Goal: Task Accomplishment & Management: Manage account settings

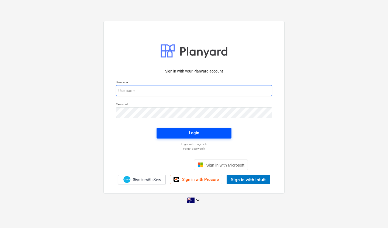
type input "[EMAIL_ADDRESS][DOMAIN_NAME]"
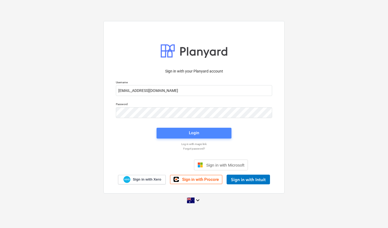
click at [190, 135] on div "Login" at bounding box center [194, 132] width 10 height 7
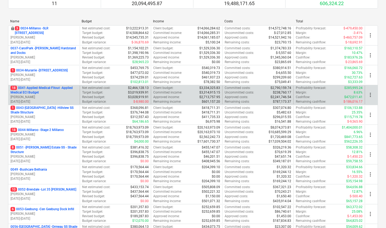
scroll to position [62, 0]
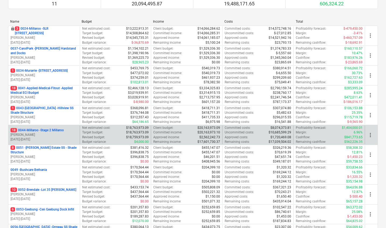
click at [41, 133] on p "[PERSON_NAME]" at bounding box center [44, 135] width 67 height 5
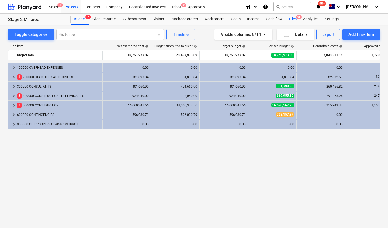
click at [297, 18] on span "9+" at bounding box center [298, 17] width 5 height 4
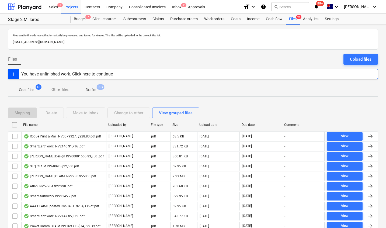
click at [30, 123] on div "File name" at bounding box center [63, 125] width 81 height 4
checkbox input "false"
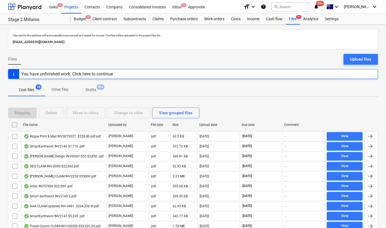
checkbox input "false"
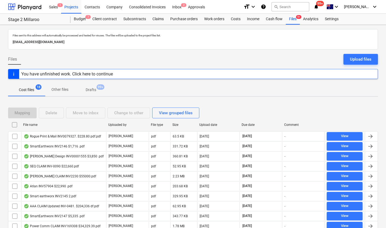
checkbox input "false"
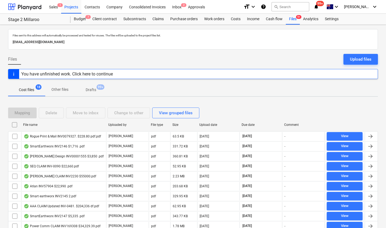
checkbox input "false"
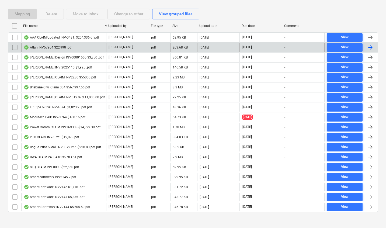
scroll to position [102, 0]
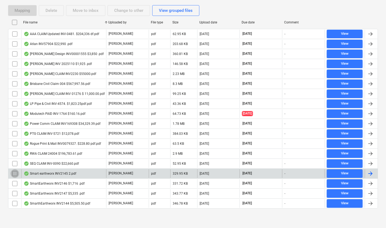
click at [15, 172] on input "checkbox" at bounding box center [15, 173] width 9 height 9
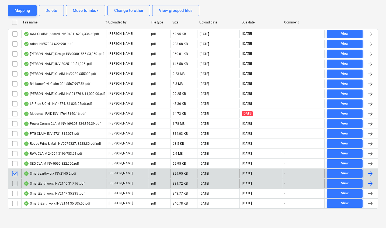
click at [14, 183] on input "checkbox" at bounding box center [15, 183] width 9 height 9
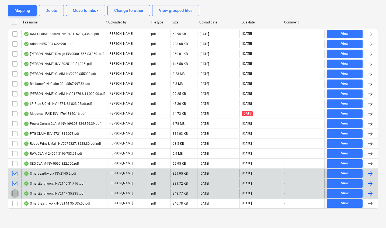
click at [13, 183] on input "checkbox" at bounding box center [15, 193] width 9 height 9
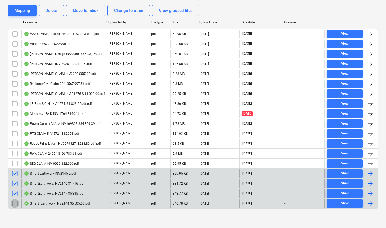
click at [14, 183] on input "checkbox" at bounding box center [15, 203] width 9 height 9
click at [14, 174] on input "checkbox" at bounding box center [15, 173] width 9 height 9
click at [14, 183] on input "checkbox" at bounding box center [15, 183] width 9 height 9
click at [14, 183] on input "checkbox" at bounding box center [15, 193] width 9 height 9
click at [14, 183] on input "checkbox" at bounding box center [15, 203] width 9 height 9
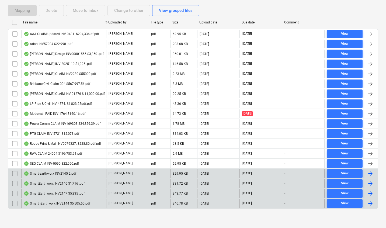
click at [49, 174] on div "Smart earthworx INV2145 2.pdf" at bounding box center [50, 173] width 53 height 4
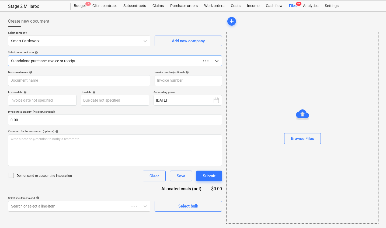
scroll to position [13, 0]
type input "INV2145"
type input "[DATE]"
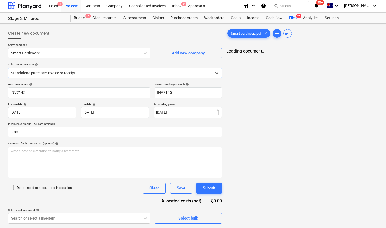
click at [119, 122] on p "Invoice total amount (net cost, optional)" at bounding box center [115, 124] width 214 height 5
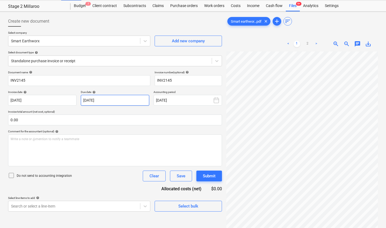
click at [126, 98] on body "Sales 1 Projects Contacts Company Consolidated Invoices Inbox 2 Approvals forma…" at bounding box center [193, 101] width 386 height 228
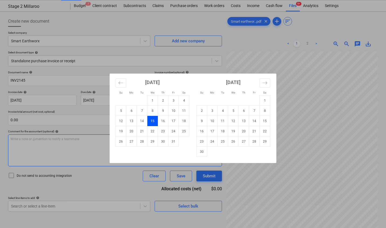
click at [163, 142] on td "30" at bounding box center [163, 141] width 11 height 10
type input "[DATE]"
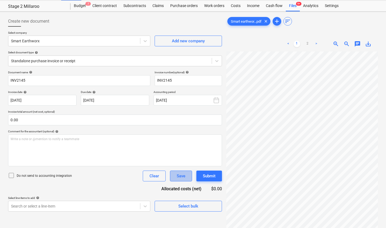
click at [178, 175] on div "Save" at bounding box center [181, 176] width 9 height 7
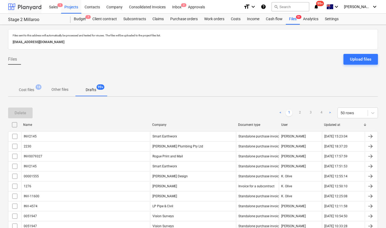
click at [34, 8] on div at bounding box center [24, 6] width 33 height 13
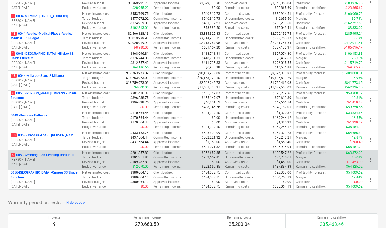
scroll to position [117, 0]
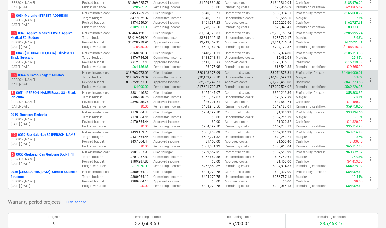
click at [39, 76] on p "18 0044-Millaroo - Stage 2 Millaroo" at bounding box center [37, 75] width 53 height 5
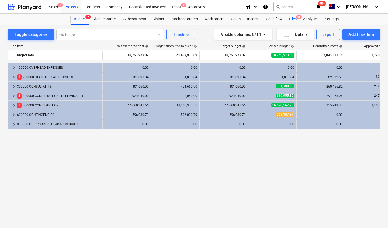
click at [294, 17] on div "Files 9+" at bounding box center [293, 19] width 14 height 11
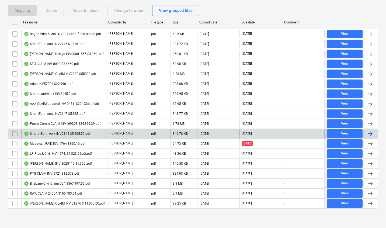
scroll to position [94, 0]
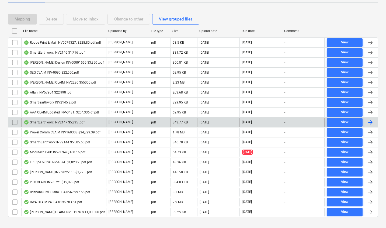
click at [45, 123] on div "SmartEarthworx INV2147 $5,335 .pdf" at bounding box center [54, 122] width 61 height 4
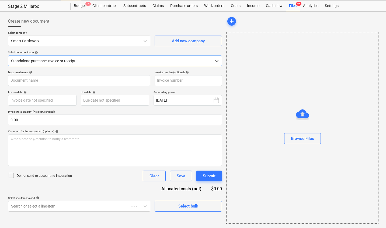
type input "INV2147"
type input "[DATE]"
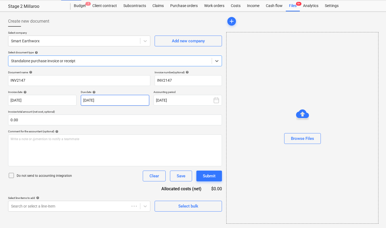
scroll to position [1, 0]
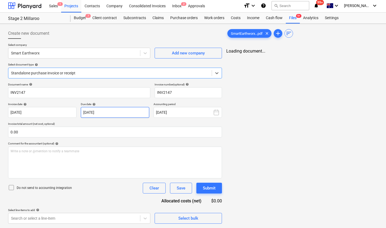
click at [108, 113] on body "Sales 1 Projects Contacts Company Consolidated Invoices Inbox 2 Approvals forma…" at bounding box center [193, 113] width 386 height 228
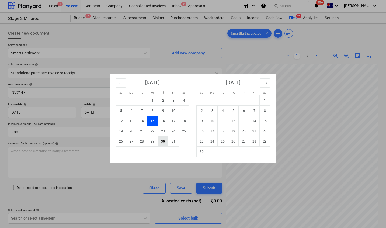
click at [163, 142] on td "30" at bounding box center [163, 141] width 11 height 10
type input "[DATE]"
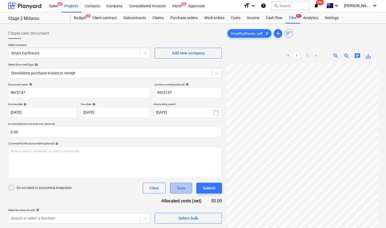
click at [178, 187] on div "Save" at bounding box center [181, 188] width 9 height 7
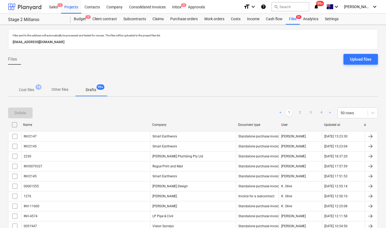
click at [22, 8] on div at bounding box center [24, 6] width 33 height 13
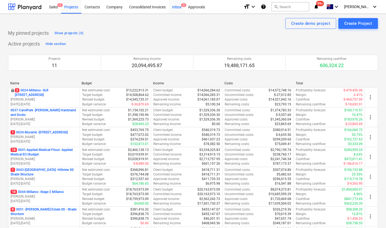
click at [176, 8] on div "Inbox 2" at bounding box center [177, 7] width 16 height 14
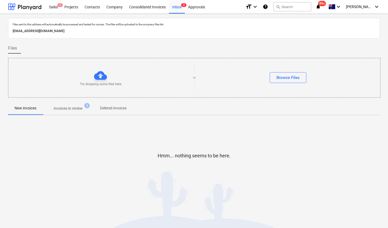
click at [75, 109] on p "Invoices in review" at bounding box center [68, 109] width 29 height 6
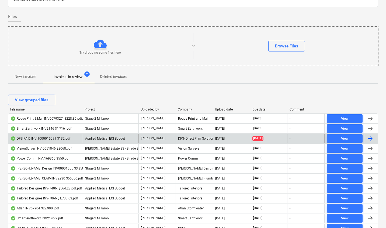
scroll to position [46, 0]
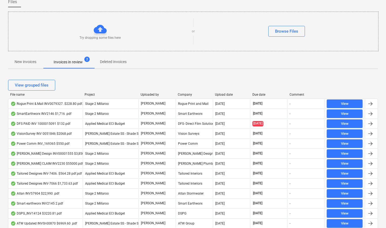
click at [23, 95] on div "File name" at bounding box center [45, 95] width 70 height 4
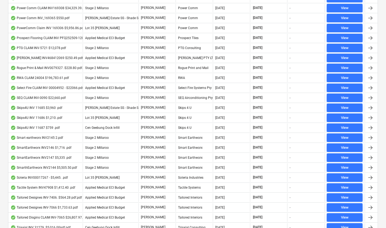
scroll to position [513, 0]
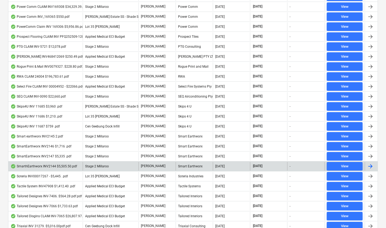
click at [61, 167] on div "SmarthEarthworx INV2144 $5,505.50.pdf" at bounding box center [44, 166] width 67 height 4
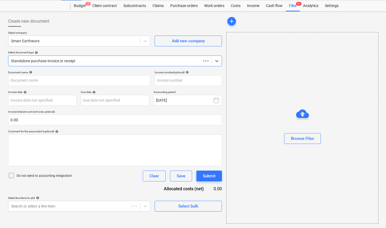
scroll to position [13, 0]
type input "INV2144"
type input "[DATE]"
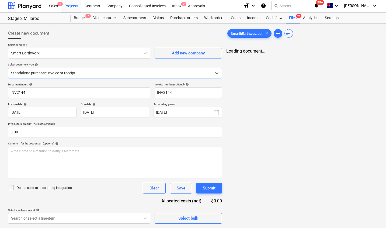
scroll to position [1, 0]
click at [97, 114] on body "Sales 1 Projects Contacts Company Consolidated Invoices Inbox 2 Approvals forma…" at bounding box center [193, 113] width 386 height 228
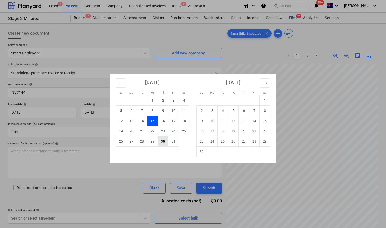
click at [164, 139] on td "30" at bounding box center [163, 141] width 11 height 10
type input "[DATE]"
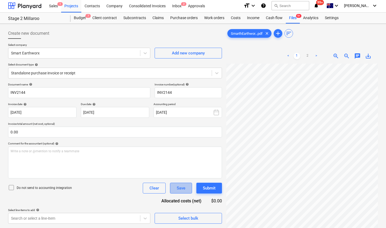
click at [184, 189] on div "Save" at bounding box center [181, 188] width 9 height 7
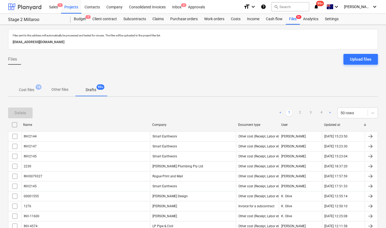
click at [28, 8] on div at bounding box center [24, 6] width 33 height 13
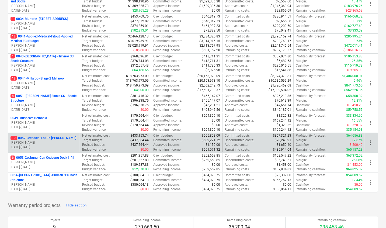
scroll to position [120, 0]
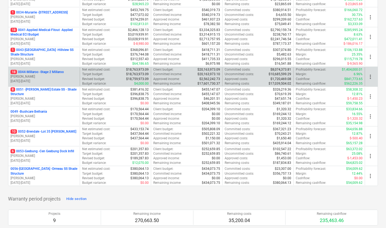
click at [41, 71] on p "18 0044-Millaroo - Stage 2 Millaroo" at bounding box center [37, 72] width 53 height 5
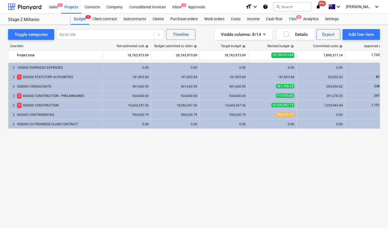
click at [293, 16] on div "Files 9+" at bounding box center [293, 19] width 14 height 11
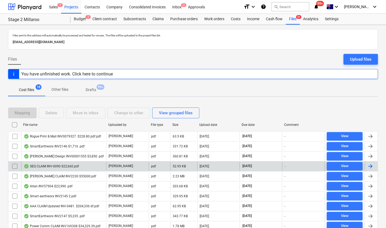
scroll to position [5, 0]
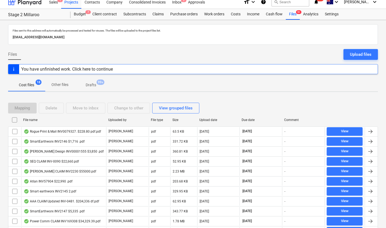
click at [36, 118] on div "File name" at bounding box center [63, 120] width 81 height 4
checkbox input "false"
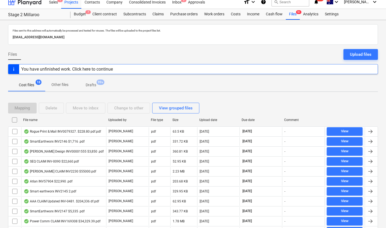
checkbox input "false"
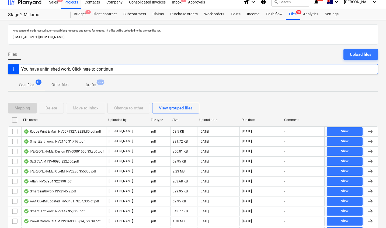
checkbox input "false"
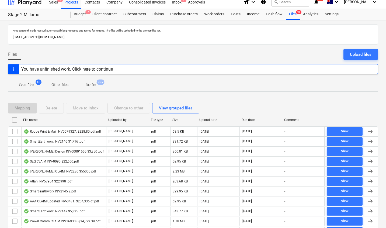
checkbox input "false"
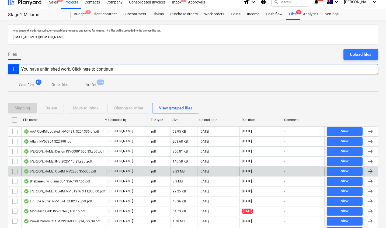
scroll to position [102, 0]
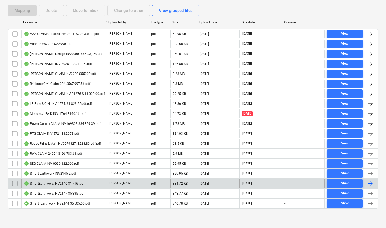
click at [58, 182] on div "SmartEarthworx INV2146 $1,716 .pdf" at bounding box center [54, 183] width 61 height 4
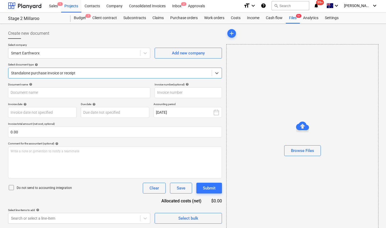
type input "INV2146"
type input "[DATE]"
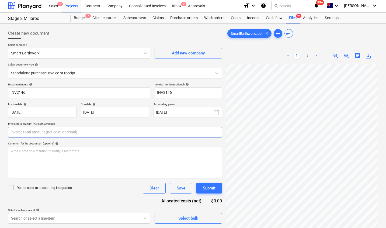
scroll to position [13, 0]
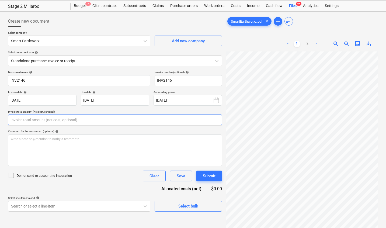
click at [112, 116] on input "text" at bounding box center [115, 120] width 214 height 11
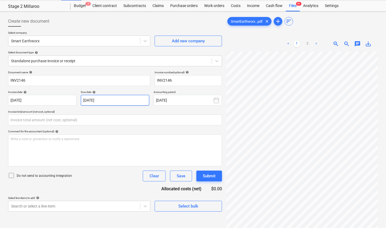
type input "0.00"
click at [123, 99] on body "Sales 1 Projects Contacts Company Consolidated Invoices Inbox 2 Approvals forma…" at bounding box center [193, 101] width 386 height 228
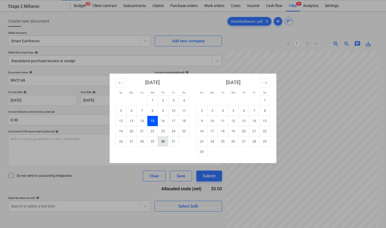
click at [163, 142] on td "30" at bounding box center [163, 141] width 11 height 10
type input "[DATE]"
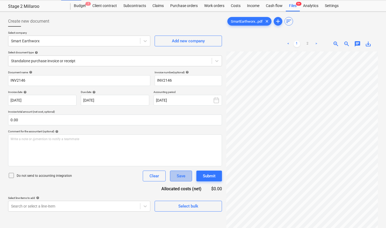
click at [181, 178] on div "Save" at bounding box center [181, 176] width 9 height 7
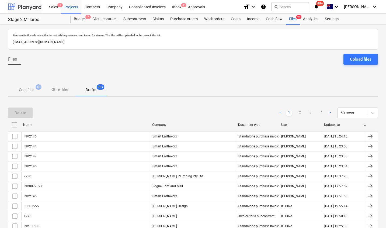
click at [23, 8] on div at bounding box center [24, 6] width 33 height 13
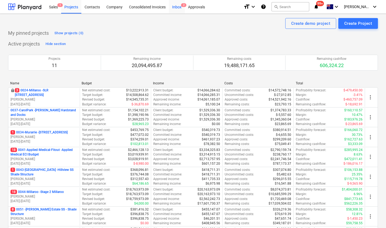
click at [175, 6] on div "Inbox 2" at bounding box center [177, 7] width 16 height 14
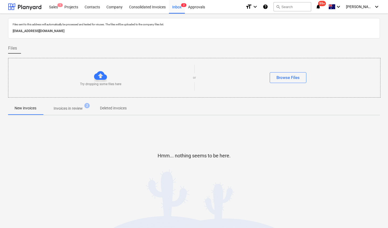
click at [145, 143] on div "Hmm... nothing seems to be here." at bounding box center [194, 160] width 372 height 41
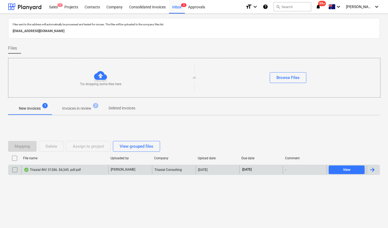
click at [63, 171] on div "Triaxial INV 31286. $4,345. pdf.pdf" at bounding box center [52, 170] width 57 height 4
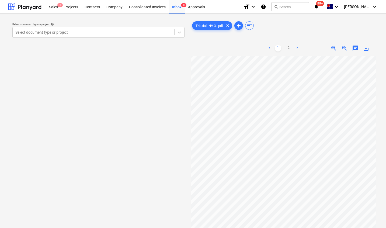
scroll to position [3, 0]
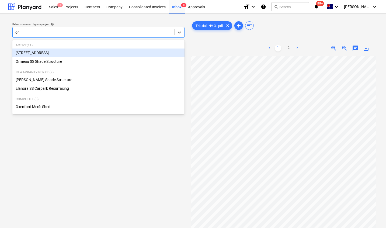
type input "orm"
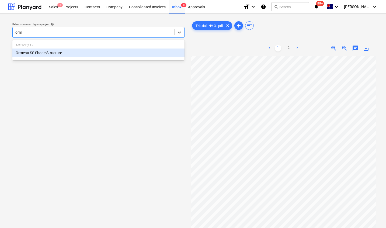
click at [66, 54] on div "Ormeau SS Shade Structure" at bounding box center [98, 53] width 172 height 9
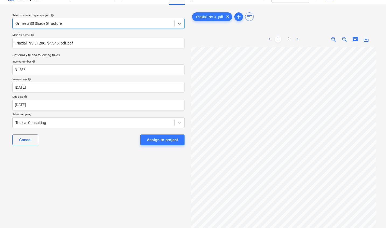
scroll to position [7, 18]
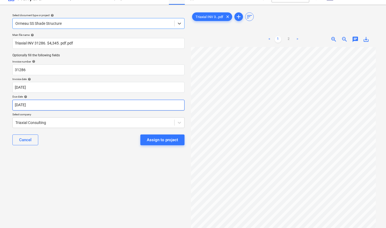
click at [46, 105] on body "Sales 1 Projects Contacts Company Consolidated Invoices Inbox 3 Approvals forma…" at bounding box center [193, 105] width 386 height 228
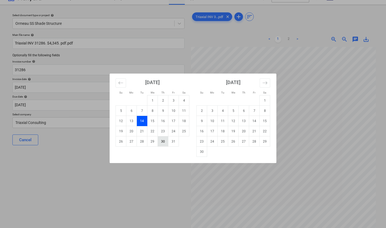
click at [162, 141] on td "30" at bounding box center [163, 141] width 11 height 10
type input "[DATE]"
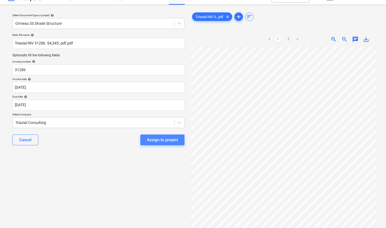
click at [171, 140] on div "Assign to project" at bounding box center [162, 139] width 31 height 7
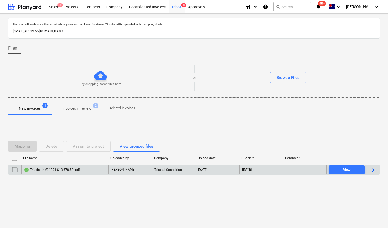
click at [52, 170] on div "Triaxial INV31291 $13,678.50 .pdf" at bounding box center [52, 170] width 56 height 4
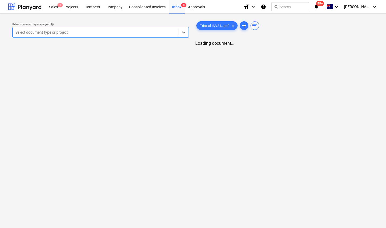
click at [90, 35] on div at bounding box center [95, 32] width 161 height 5
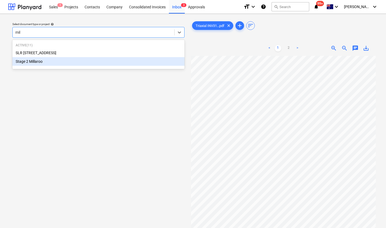
type input "mill"
click at [96, 63] on div "Stage 2 Millaroo" at bounding box center [98, 61] width 172 height 9
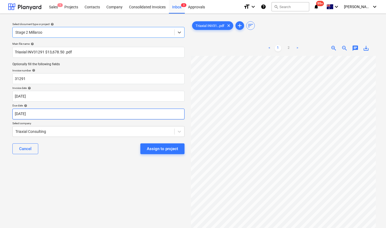
click at [56, 116] on body "Sales 1 Projects Contacts Company Consolidated Invoices Inbox 3 Approvals forma…" at bounding box center [193, 114] width 386 height 228
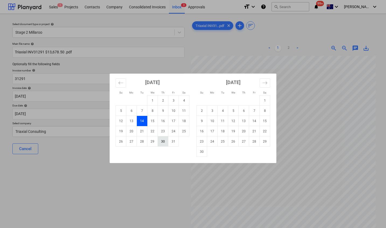
click at [163, 141] on td "30" at bounding box center [163, 141] width 11 height 10
type input "[DATE]"
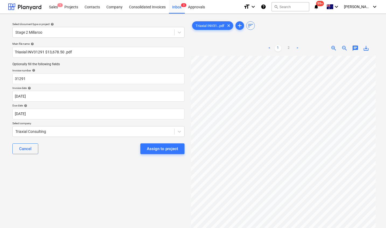
click at [165, 147] on div "Assign to project" at bounding box center [162, 148] width 31 height 7
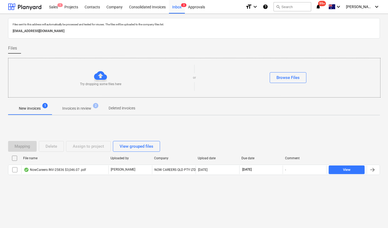
click at [86, 208] on div "Files sent to this address will automatically be processed and tested for virus…" at bounding box center [194, 121] width 388 height 214
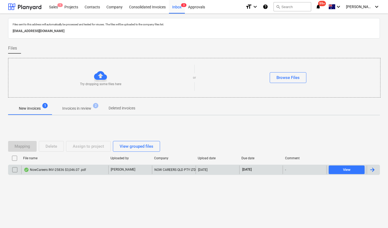
click at [62, 170] on div "NowCareers INV-25836 $3,046.07 .pdf" at bounding box center [55, 170] width 62 height 4
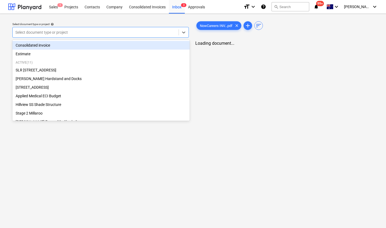
click at [96, 34] on div at bounding box center [95, 32] width 161 height 5
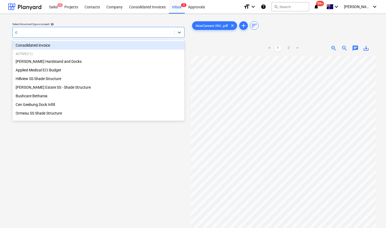
type input "ce"
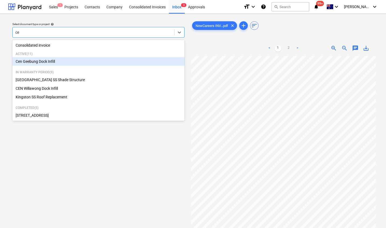
click at [51, 63] on div "Cen Geebung Dock Infill" at bounding box center [98, 61] width 172 height 9
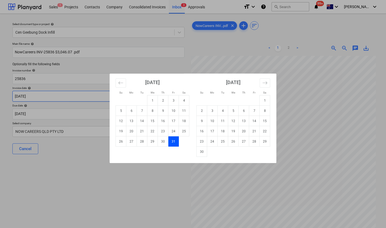
click at [48, 99] on body "Sales 1 Projects Contacts Company Consolidated Invoices Inbox 3 Approvals forma…" at bounding box center [193, 114] width 386 height 228
click at [150, 98] on td "1" at bounding box center [152, 100] width 11 height 10
type input "[DATE]"
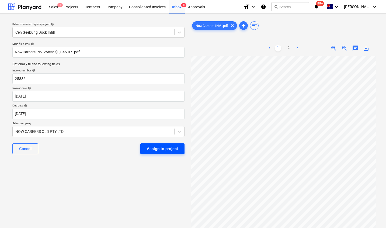
scroll to position [1, 11]
click at [169, 149] on div "Assign to project" at bounding box center [162, 148] width 31 height 7
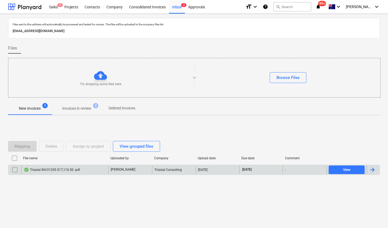
click at [51, 170] on div "Triaxial INV31295 $17,110.50 .pdf" at bounding box center [52, 170] width 56 height 4
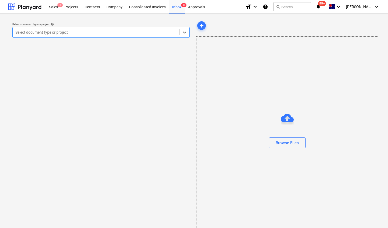
click at [69, 31] on div at bounding box center [96, 32] width 162 height 5
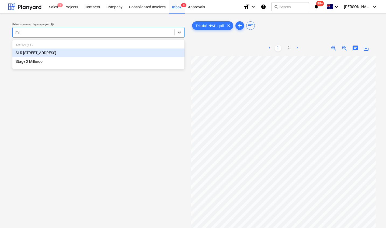
type input "mill"
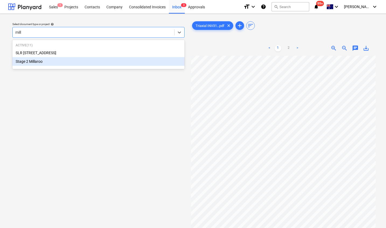
click at [32, 60] on div "Stage 2 Millaroo" at bounding box center [98, 61] width 172 height 9
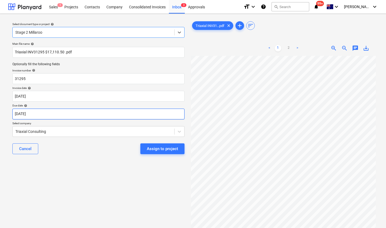
click at [67, 113] on body "Sales 1 Projects Contacts Company Consolidated Invoices Inbox 3 Approvals forma…" at bounding box center [193, 114] width 386 height 228
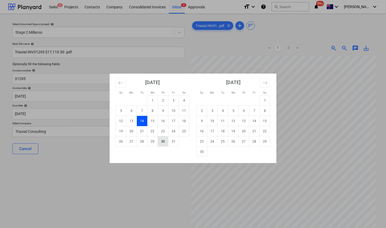
click at [164, 140] on td "30" at bounding box center [163, 141] width 11 height 10
type input "[DATE]"
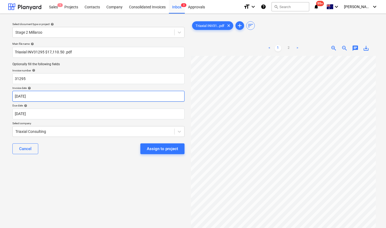
click at [70, 96] on body "Sales 1 Projects Contacts Company Consolidated Invoices Inbox 3 Approvals forma…" at bounding box center [193, 114] width 386 height 228
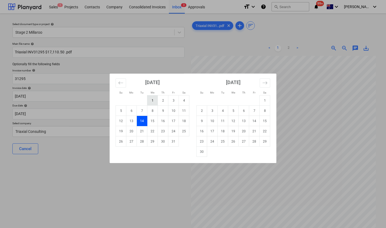
click at [152, 97] on td "1" at bounding box center [152, 100] width 11 height 10
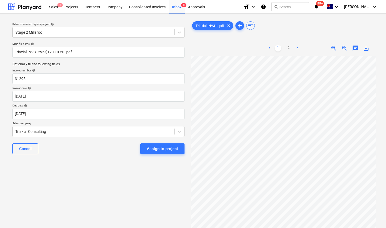
scroll to position [0, 17]
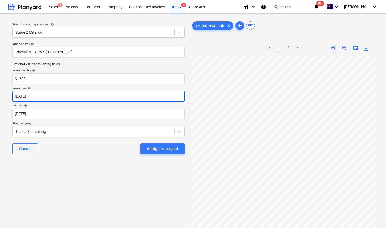
click at [92, 100] on body "Sales 1 Projects Contacts Company Consolidated Invoices Inbox 3 Approvals forma…" at bounding box center [193, 114] width 386 height 228
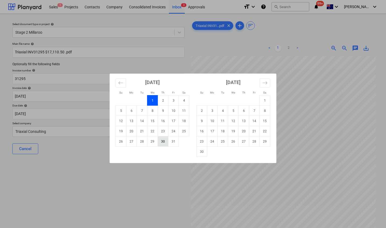
click at [161, 141] on td "30" at bounding box center [163, 141] width 11 height 10
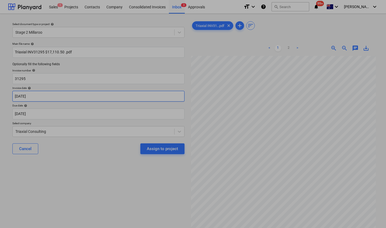
click at [78, 95] on body "Sales 1 Projects Contacts Company Consolidated Invoices Inbox 3 Approvals forma…" at bounding box center [193, 114] width 386 height 228
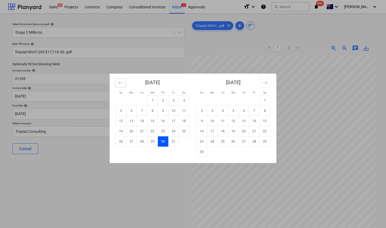
click at [122, 82] on icon "Move backward to switch to the previous month." at bounding box center [120, 82] width 5 height 5
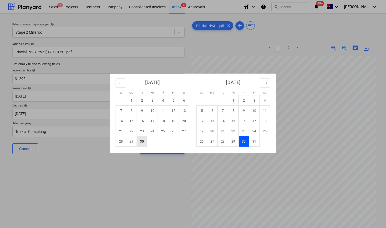
click at [142, 143] on td "30" at bounding box center [142, 141] width 11 height 10
type input "[DATE]"
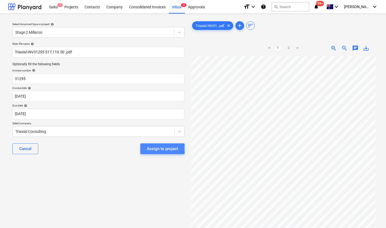
click at [153, 149] on div "Assign to project" at bounding box center [162, 148] width 31 height 7
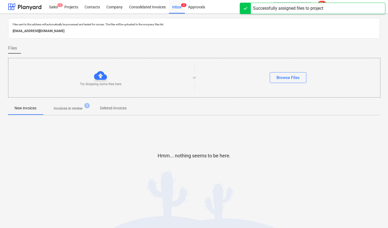
click at [180, 132] on div "Hmm... nothing seems to be here." at bounding box center [194, 160] width 372 height 81
click at [72, 106] on p "Invoices in review" at bounding box center [68, 109] width 29 height 6
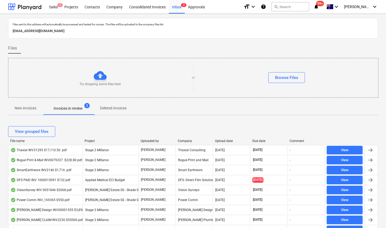
click at [219, 141] on div "Upload date" at bounding box center [231, 141] width 33 height 4
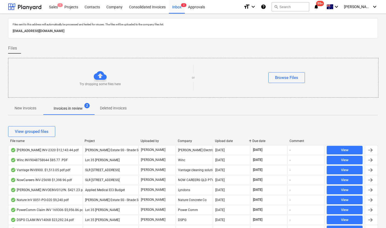
click at [220, 141] on div "Upload date" at bounding box center [231, 141] width 33 height 4
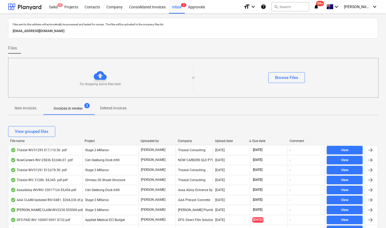
click at [229, 140] on div "Upload date" at bounding box center [231, 141] width 33 height 4
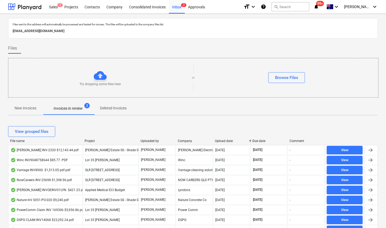
click at [229, 140] on div "Upload date" at bounding box center [231, 141] width 33 height 4
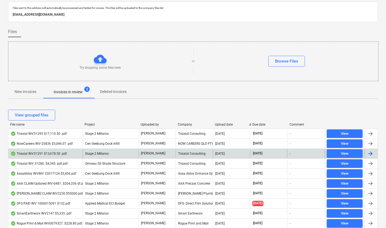
scroll to position [17, 0]
click at [42, 153] on div "Triaxial INV31291 $13,678.50 .pdf" at bounding box center [39, 153] width 56 height 4
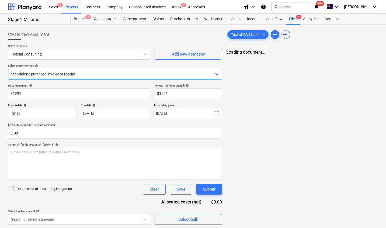
click at [262, 63] on div "Triaxial INV31...pdf clear add sort Loading document..." at bounding box center [302, 127] width 156 height 200
click at [249, 36] on span "Triaxial INV31...pdf" at bounding box center [245, 35] width 35 height 4
click at [50, 118] on body "Sales 1 Projects Contacts Company Consolidated Invoices Inbox 2 Approvals forma…" at bounding box center [193, 114] width 386 height 228
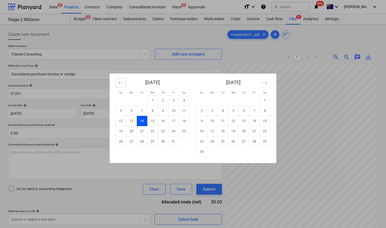
click at [119, 83] on icon "Move backward to switch to the previous month." at bounding box center [120, 82] width 5 height 5
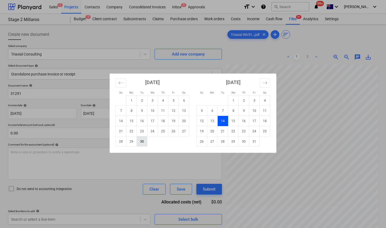
click at [141, 141] on td "30" at bounding box center [142, 141] width 11 height 10
type input "[DATE]"
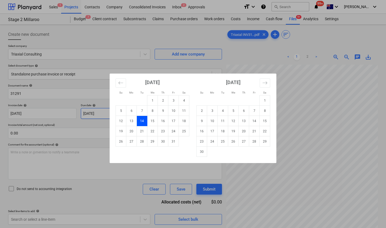
click at [125, 118] on body "Sales 1 Projects Contacts Company Consolidated Invoices Inbox 2 Approvals forma…" at bounding box center [193, 114] width 386 height 228
click at [163, 142] on td "30" at bounding box center [163, 141] width 11 height 10
type input "[DATE]"
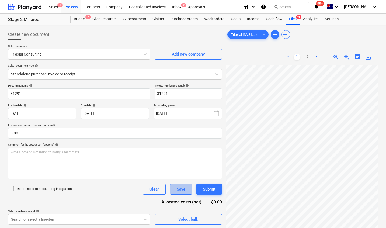
click at [180, 186] on div "Save" at bounding box center [181, 189] width 9 height 7
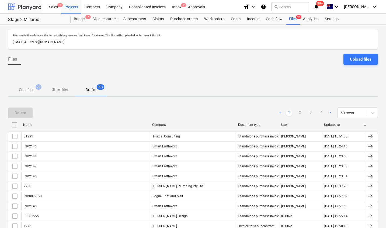
click at [20, 5] on div at bounding box center [24, 6] width 33 height 13
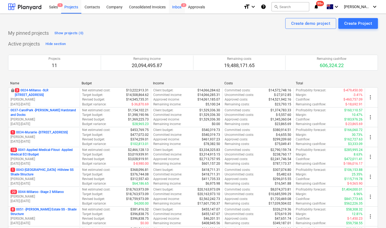
click at [178, 11] on div "Inbox 2" at bounding box center [177, 7] width 16 height 14
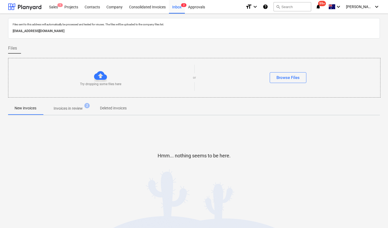
click at [73, 110] on p "Invoices in review" at bounding box center [68, 109] width 29 height 6
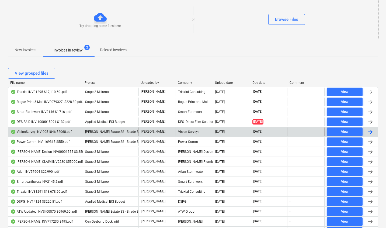
scroll to position [64, 0]
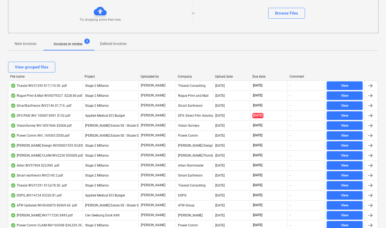
click at [225, 76] on div "Upload date" at bounding box center [231, 77] width 33 height 4
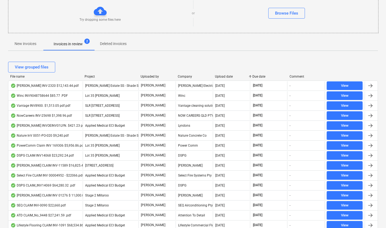
click at [225, 76] on div "Upload date" at bounding box center [231, 77] width 33 height 4
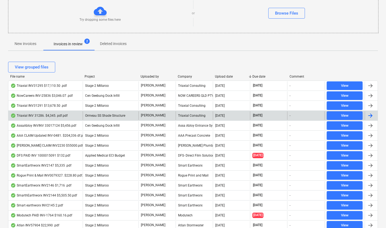
click at [51, 115] on div "Triaxial INV 31286. $4,345. pdf.pdf" at bounding box center [39, 116] width 57 height 4
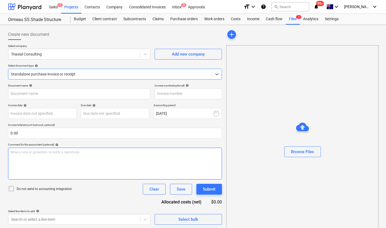
type input "31286"
type input "14 Oct 2025"
type input "[DATE]"
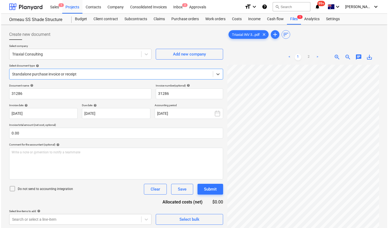
scroll to position [1, 52]
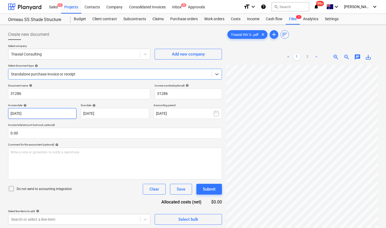
click at [35, 115] on body "Sales 1 Projects Contacts Company Consolidated Invoices Inbox 2 Approvals forma…" at bounding box center [193, 114] width 386 height 228
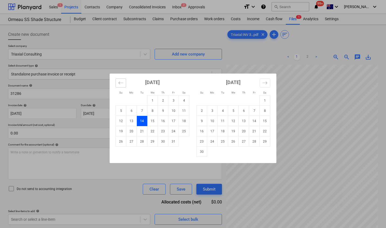
click at [122, 84] on icon "Move backward to switch to the previous month." at bounding box center [120, 82] width 5 height 5
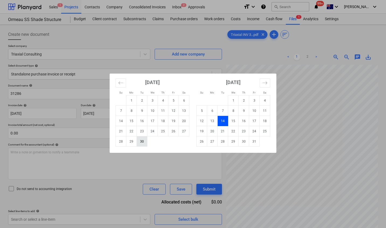
click at [143, 141] on td "30" at bounding box center [142, 141] width 11 height 10
type input "[DATE]"
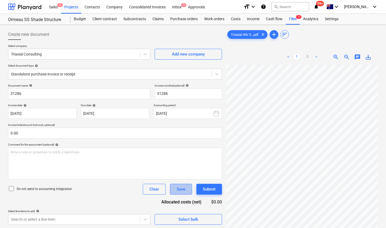
click at [180, 189] on div "Save" at bounding box center [181, 189] width 9 height 7
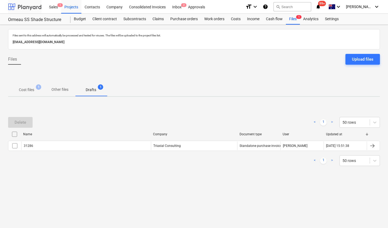
click at [26, 2] on div at bounding box center [24, 6] width 33 height 13
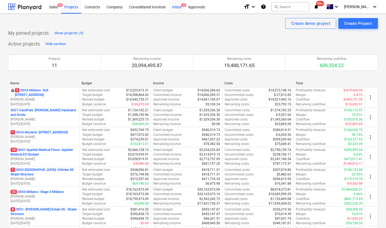
click at [173, 5] on div "Inbox 2" at bounding box center [177, 7] width 16 height 14
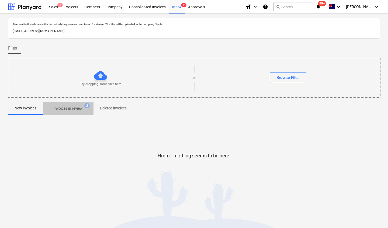
click at [71, 107] on p "Invoices in review" at bounding box center [68, 109] width 29 height 6
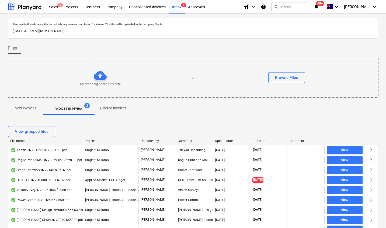
click at [229, 140] on div "Upload date" at bounding box center [231, 141] width 33 height 4
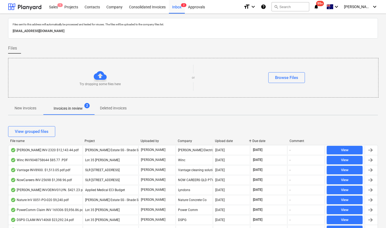
click at [229, 140] on div "Upload date" at bounding box center [231, 141] width 33 height 4
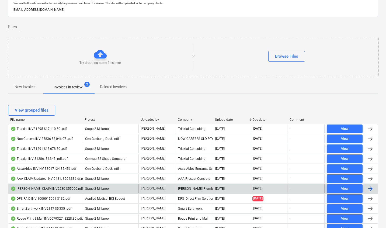
scroll to position [25, 0]
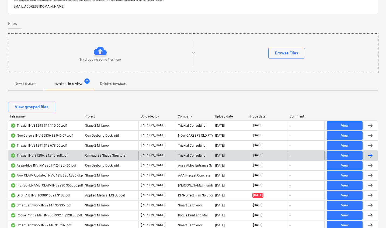
click at [54, 156] on div "Triaxial INV 31286. $4,345. pdf.pdf" at bounding box center [39, 155] width 57 height 4
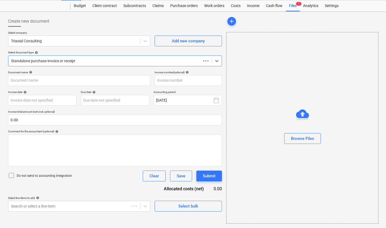
scroll to position [13, 0]
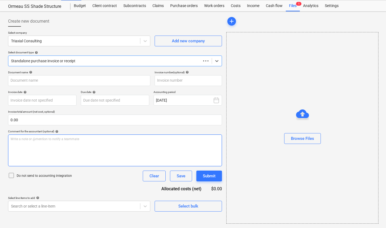
type input "31286"
type input "[DATE]"
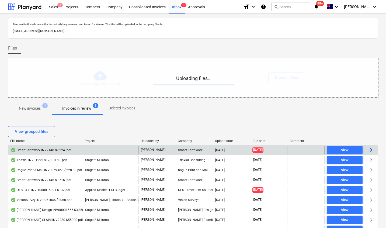
click at [48, 153] on div "SmartEarthworx INV2148 $7,524 .pdf" at bounding box center [45, 150] width 74 height 9
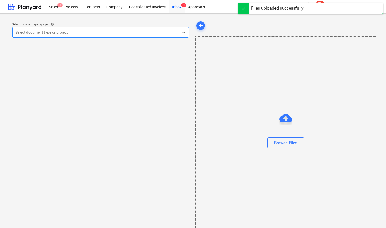
click at [110, 32] on div at bounding box center [95, 32] width 161 height 5
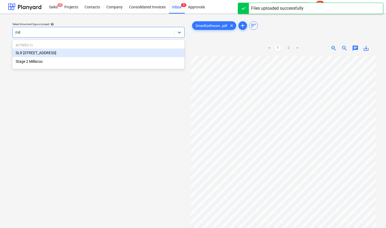
type input "mill"
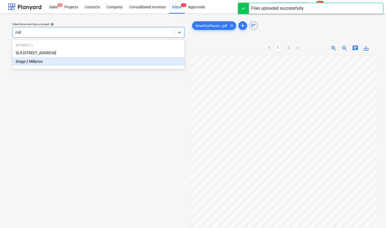
click at [60, 63] on div "Stage 2 Millaroo" at bounding box center [98, 61] width 172 height 9
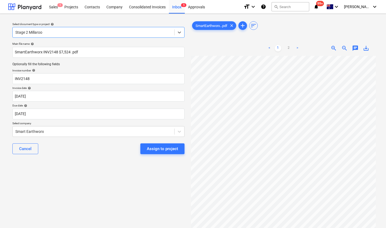
scroll to position [0, 24]
click at [287, 47] on link "2" at bounding box center [289, 48] width 6 height 6
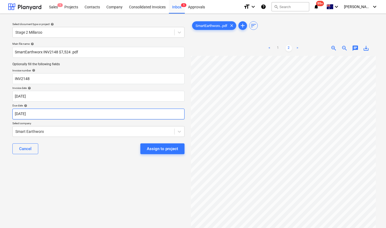
click at [73, 114] on body "Sales 1 Projects Contacts Company Consolidated Invoices Inbox 5 Approvals forma…" at bounding box center [193, 114] width 386 height 228
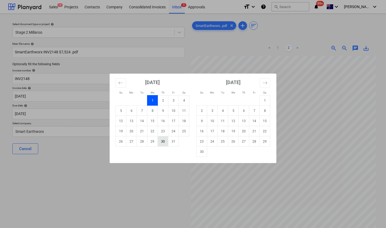
click at [164, 139] on td "30" at bounding box center [163, 141] width 11 height 10
type input "[DATE]"
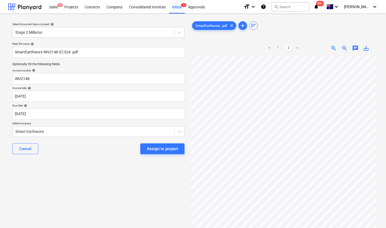
click at [162, 147] on div "Assign to project" at bounding box center [162, 148] width 31 height 7
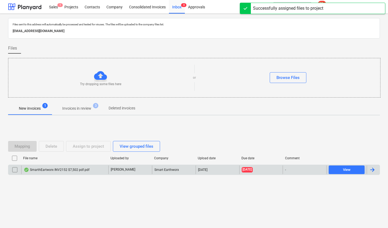
click at [74, 170] on div "SmarthEartworx INV2152 $7,502 pdf.pdf" at bounding box center [57, 170] width 66 height 4
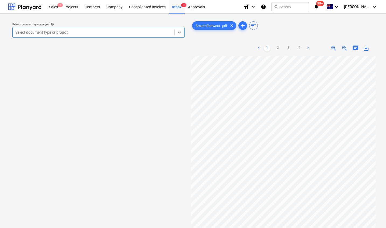
click at [130, 34] on div at bounding box center [93, 32] width 156 height 5
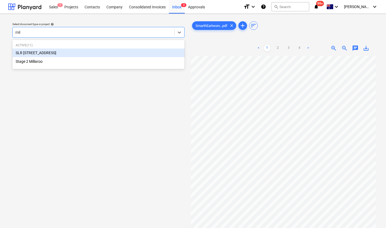
type input "mill"
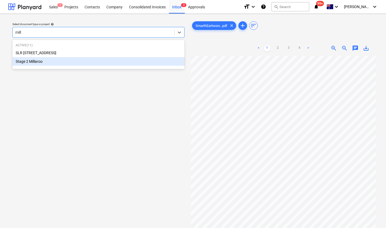
click at [56, 63] on div "Stage 2 Millaroo" at bounding box center [98, 61] width 172 height 9
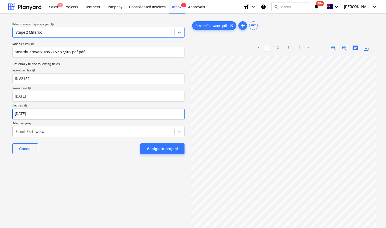
click at [57, 114] on body "Sales 1 Projects Contacts Company Consolidated Invoices Inbox 4 Approvals forma…" at bounding box center [193, 114] width 386 height 228
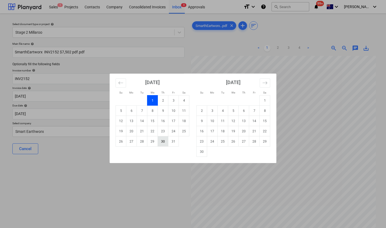
click at [162, 141] on td "30" at bounding box center [163, 141] width 11 height 10
type input "[DATE]"
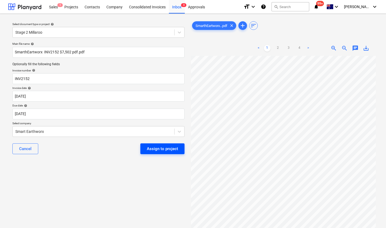
click at [153, 150] on div "Assign to project" at bounding box center [162, 148] width 31 height 7
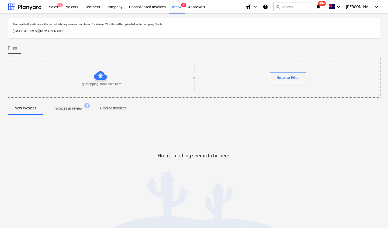
click at [77, 109] on p "Invoices in review" at bounding box center [68, 109] width 29 height 6
